Goal: Information Seeking & Learning: Understand process/instructions

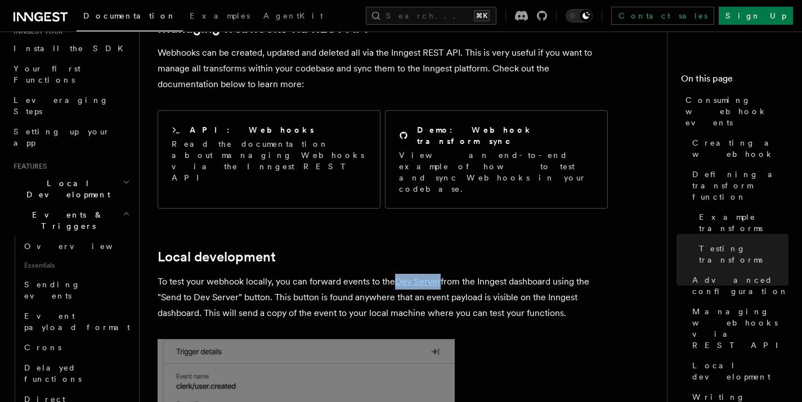
scroll to position [121, 0]
click at [46, 244] on span "Overview" at bounding box center [82, 248] width 116 height 9
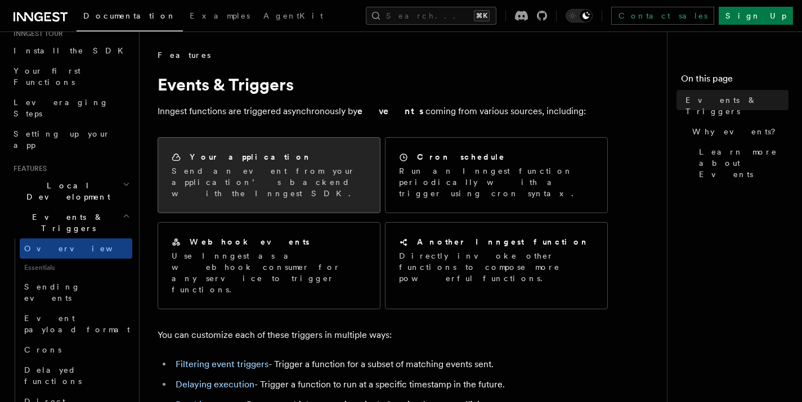
click at [273, 175] on p "Send an event from your application’s backend with the Inngest SDK." at bounding box center [269, 182] width 195 height 34
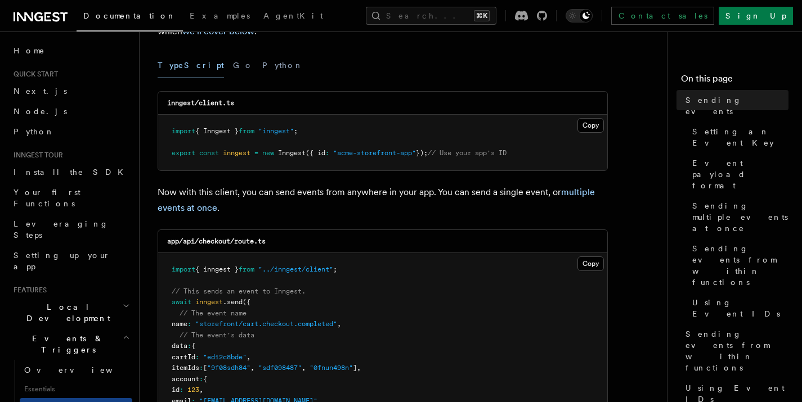
scroll to position [145, 0]
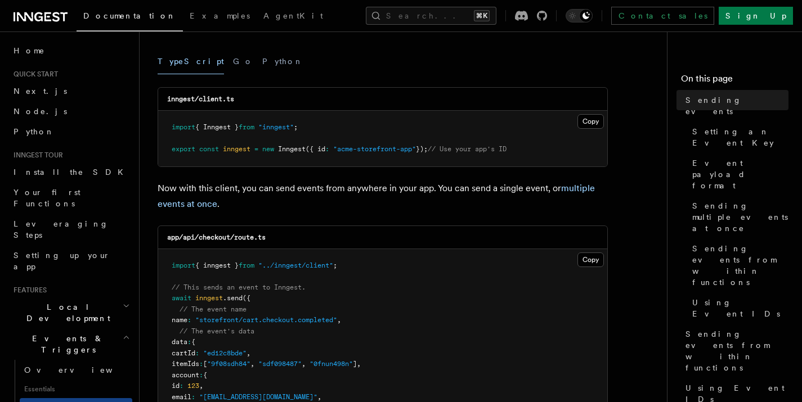
click at [253, 189] on p "Now with this client, you can send events from anywhere in your app. You can se…" at bounding box center [382, 196] width 450 height 31
click at [330, 188] on p "Now with this client, you can send events from anywhere in your app. You can se…" at bounding box center [382, 196] width 450 height 31
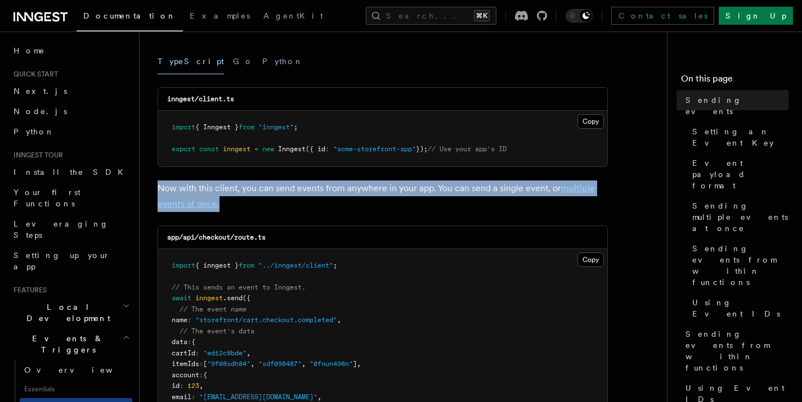
click at [330, 188] on p "Now with this client, you can send events from anywhere in your app. You can se…" at bounding box center [382, 196] width 450 height 31
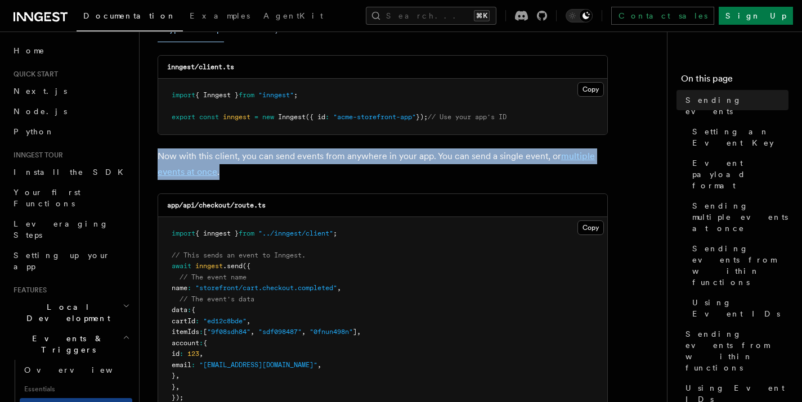
scroll to position [200, 0]
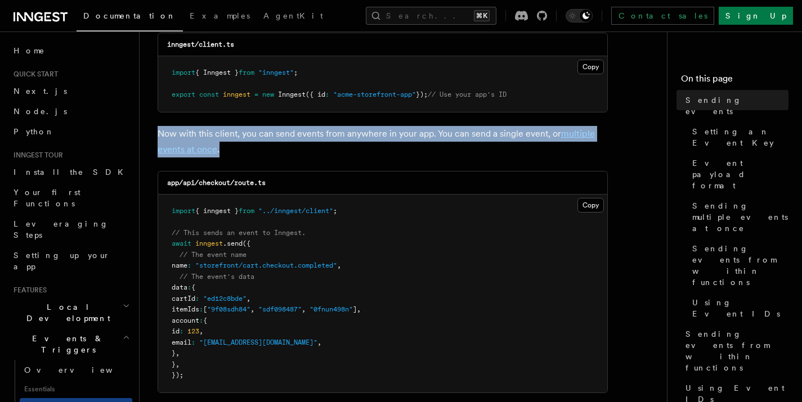
click at [434, 137] on p "Now with this client, you can send events from anywhere in your app. You can se…" at bounding box center [382, 141] width 450 height 31
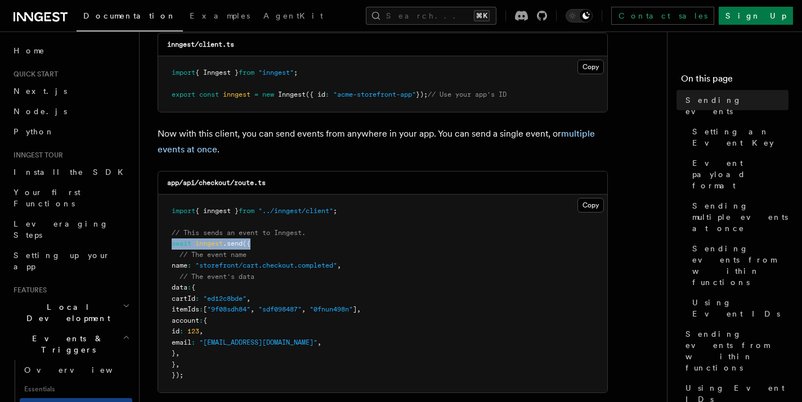
drag, startPoint x: 172, startPoint y: 242, endPoint x: 255, endPoint y: 246, distance: 83.9
click at [255, 246] on pre "import { inngest } from "../inngest/client" ; // This sends an event to Inngest…" at bounding box center [382, 294] width 449 height 198
click at [340, 254] on pre "import { inngest } from "../inngest/client" ; // This sends an event to Inngest…" at bounding box center [382, 294] width 449 height 198
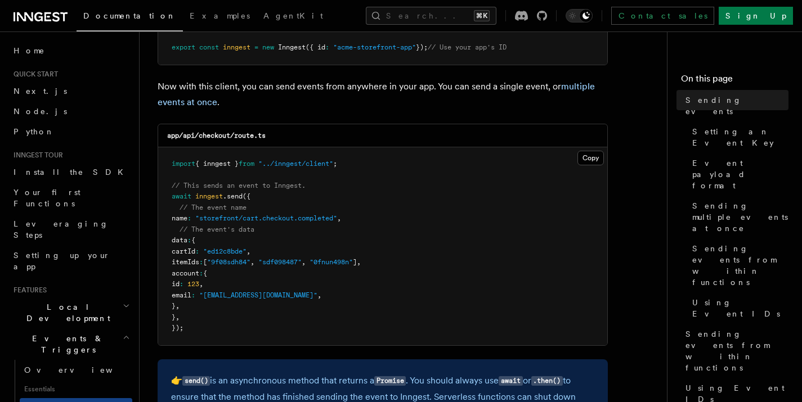
scroll to position [264, 0]
